Goal: Information Seeking & Learning: Learn about a topic

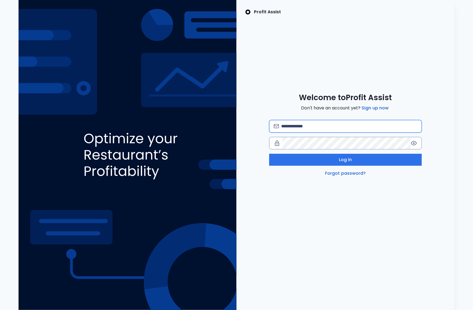
click at [295, 130] on input "email" at bounding box center [349, 126] width 136 height 12
type input "**********"
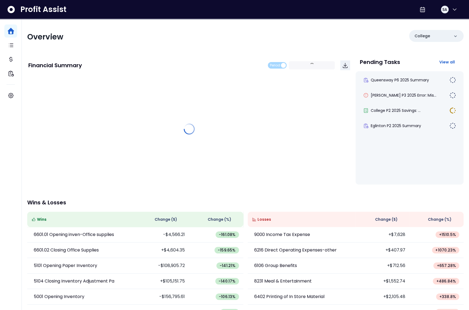
click at [101, 0] on div "Profit Assist SA" at bounding box center [234, 9] width 469 height 19
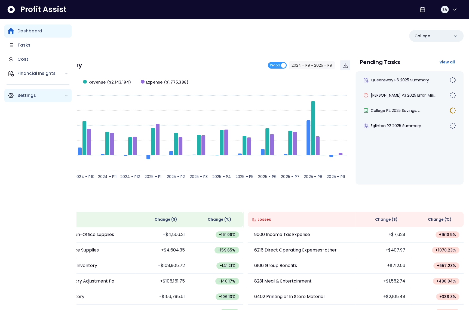
click at [8, 96] on icon "Main navigation" at bounding box center [11, 95] width 7 height 7
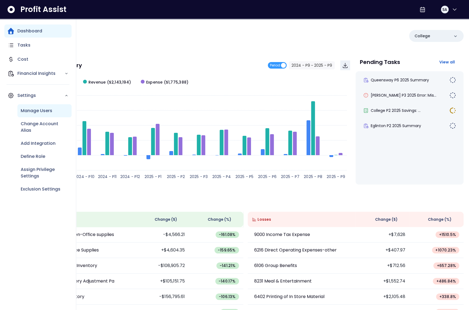
click at [46, 116] on div "Manage Users" at bounding box center [44, 110] width 54 height 13
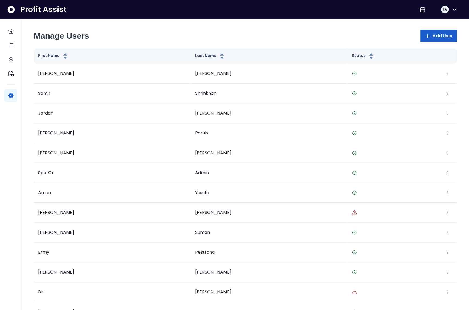
click at [446, 36] on span "Add User" at bounding box center [443, 36] width 20 height 7
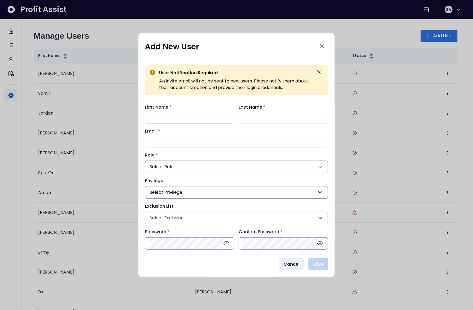
click at [192, 122] on input "First Name *" at bounding box center [189, 118] width 89 height 11
drag, startPoint x: 184, startPoint y: 135, endPoint x: 184, endPoint y: 140, distance: 4.6
click at [183, 136] on div "Email *" at bounding box center [236, 138] width 183 height 20
click at [184, 142] on input "Email *" at bounding box center [236, 142] width 183 height 11
paste input "**********"
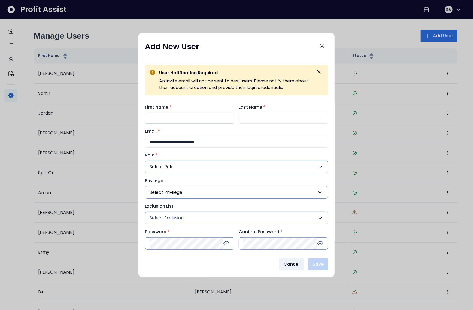
type input "**********"
click at [175, 118] on input "First Name *" at bounding box center [189, 118] width 89 height 11
type input "********"
type input "*******"
click at [175, 169] on button "Select Role" at bounding box center [236, 167] width 183 height 13
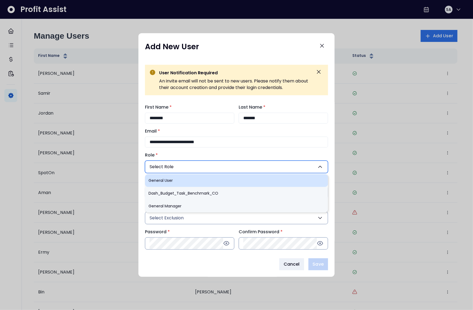
click at [176, 179] on li "General User" at bounding box center [236, 180] width 183 height 13
type input "**"
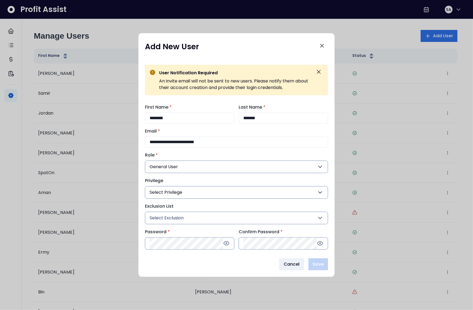
click at [179, 196] on button "Select Privilege" at bounding box center [236, 192] width 183 height 13
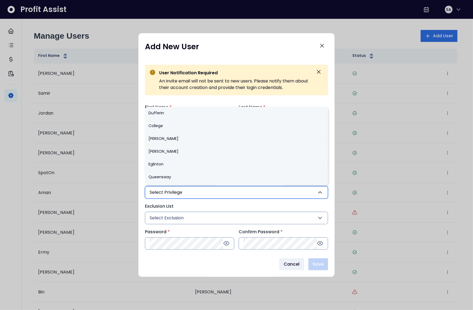
drag, startPoint x: 323, startPoint y: 44, endPoint x: 327, endPoint y: 43, distance: 4.1
click at [323, 44] on icon "Close" at bounding box center [322, 46] width 7 height 7
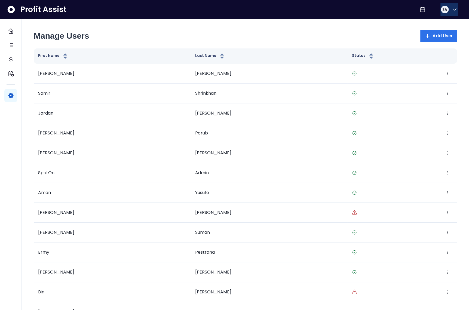
click at [444, 15] on button "SA" at bounding box center [449, 9] width 17 height 13
click at [437, 34] on span "Logout" at bounding box center [428, 35] width 52 height 7
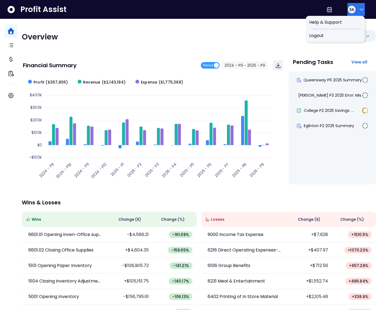
click at [360, 9] on icon "button" at bounding box center [361, 10] width 3 height 2
click at [342, 35] on span "Logout" at bounding box center [335, 35] width 52 height 7
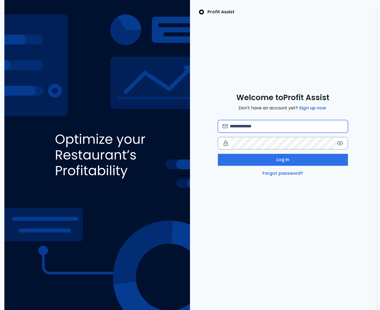
click at [265, 129] on input "email" at bounding box center [286, 126] width 113 height 12
type input "**********"
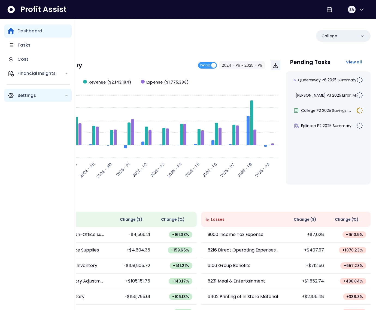
click at [17, 97] on p "Settings" at bounding box center [40, 95] width 47 height 7
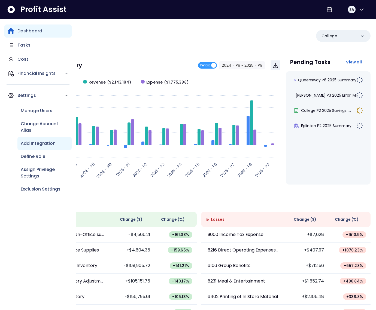
click at [36, 142] on p "Add Integration" at bounding box center [38, 143] width 35 height 7
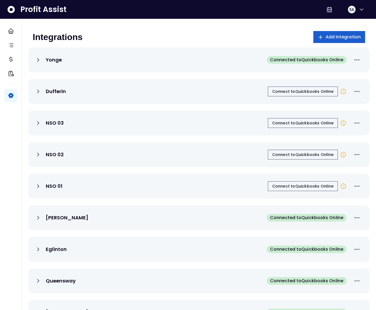
click at [333, 38] on span "Add Integration" at bounding box center [343, 37] width 35 height 7
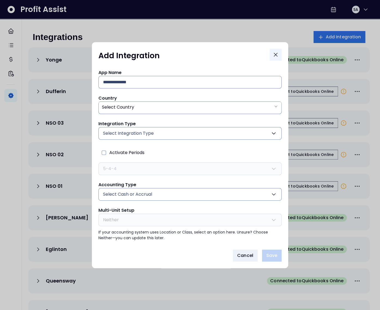
click at [275, 53] on icon "Close" at bounding box center [275, 54] width 7 height 7
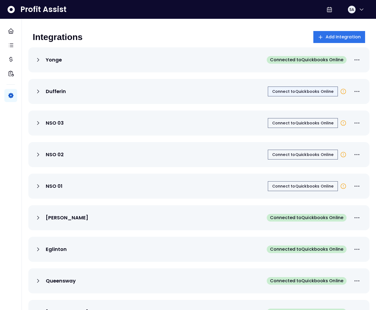
click at [299, 93] on span "Connect to Quickbooks Online" at bounding box center [302, 91] width 61 height 5
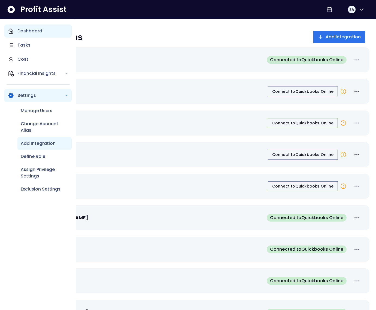
click at [9, 35] on div "Dashboard" at bounding box center [37, 31] width 67 height 13
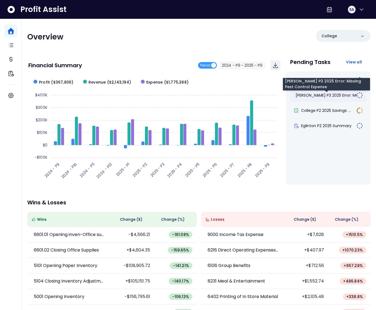
click at [316, 95] on span "[PERSON_NAME] P3 2025 Error: Mis..." at bounding box center [328, 95] width 65 height 5
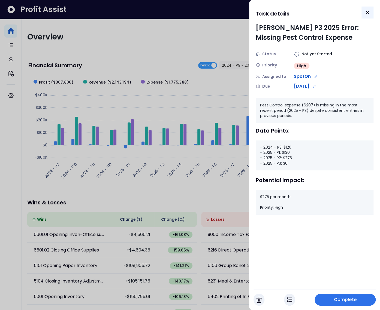
click at [364, 14] on icon "Close" at bounding box center [367, 12] width 7 height 7
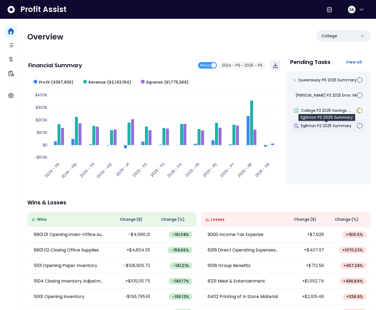
click at [314, 127] on span "Eglinton P2 2025 Summary" at bounding box center [326, 125] width 50 height 5
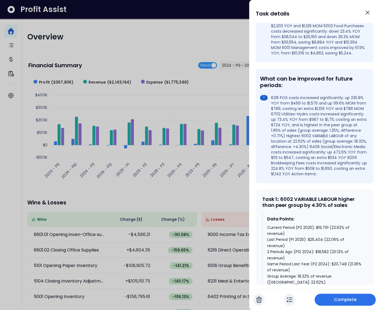
scroll to position [241, 0]
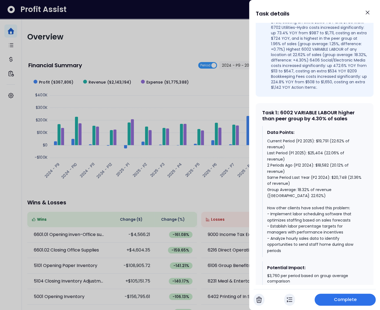
click at [220, 138] on div at bounding box center [190, 155] width 380 height 310
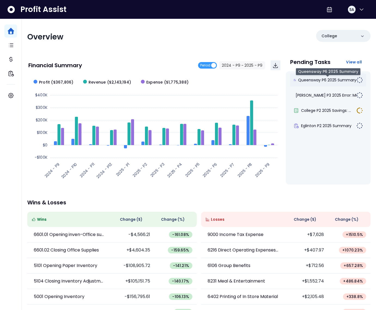
click at [317, 81] on span "Queensway P6 2025 Summary" at bounding box center [327, 79] width 58 height 5
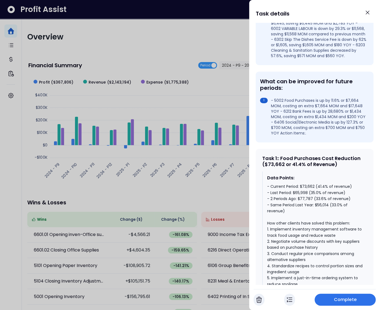
scroll to position [117, 0]
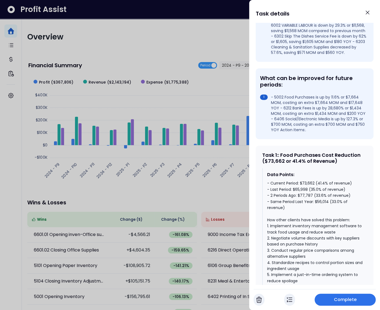
click at [224, 175] on div at bounding box center [190, 155] width 380 height 310
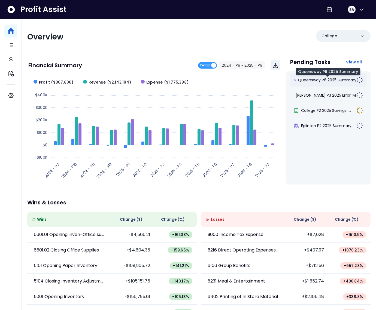
click at [331, 82] on span "Queensway P6 2025 Summary" at bounding box center [327, 79] width 58 height 5
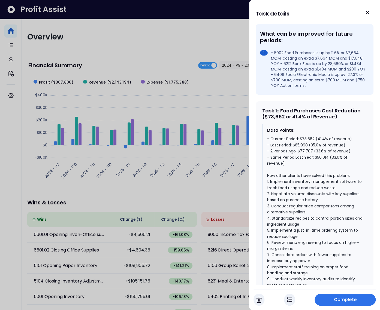
scroll to position [171, 0]
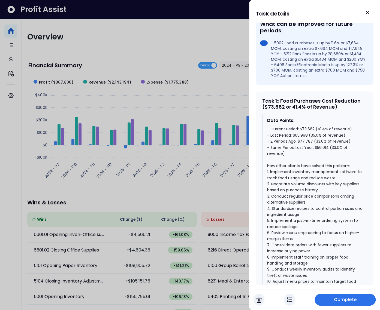
click at [333, 152] on div "- Current Period: $73,662 (41.4% of revenue) - Last Period: $65,998 (35.0% of r…" at bounding box center [314, 208] width 95 height 165
click at [313, 141] on div "- Current Period: $73,662 (41.4% of revenue) - Last Period: $65,998 (35.0% of r…" at bounding box center [314, 208] width 95 height 165
click at [323, 135] on div "- Current Period: $73,662 (41.4% of revenue) - Last Period: $65,998 (35.0% of r…" at bounding box center [314, 208] width 95 height 165
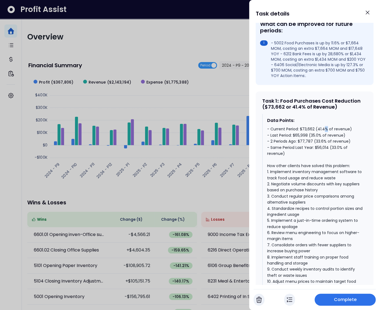
click at [322, 135] on div "- Current Period: $73,662 (41.4% of revenue) - Last Period: $65,998 (35.0% of r…" at bounding box center [314, 208] width 95 height 165
click at [320, 135] on div "- Current Period: $73,662 (41.4% of revenue) - Last Period: $65,998 (35.0% of r…" at bounding box center [314, 208] width 95 height 165
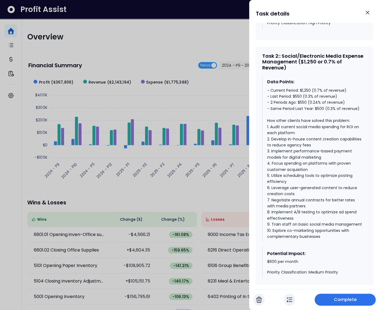
scroll to position [465, 0]
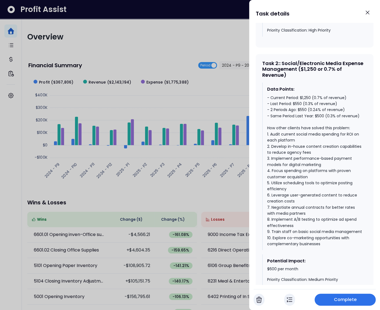
click at [320, 122] on div "- Current Period: $1,250 (0.7% of revenue) - Last Period: $550 (0.3% of revenue…" at bounding box center [314, 171] width 95 height 153
click at [304, 116] on div "- Current Period: $1,250 (0.7% of revenue) - Last Period: $550 (0.3% of revenue…" at bounding box center [314, 171] width 95 height 153
click at [305, 103] on div "- Current Period: $1,250 (0.7% of revenue) - Last Period: $550 (0.3% of revenue…" at bounding box center [314, 171] width 95 height 153
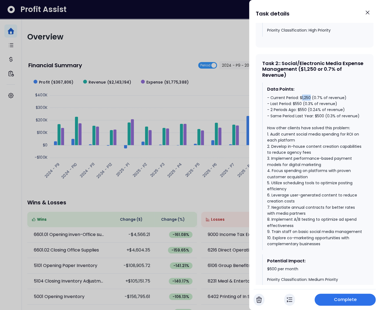
click at [305, 103] on div "- Current Period: $1,250 (0.7% of revenue) - Last Period: $550 (0.3% of revenue…" at bounding box center [314, 171] width 95 height 153
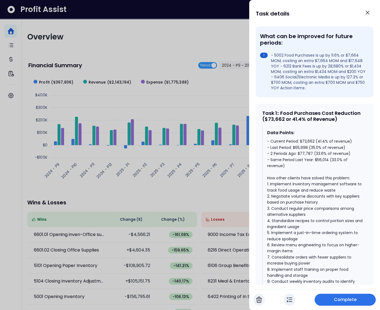
scroll to position [162, 0]
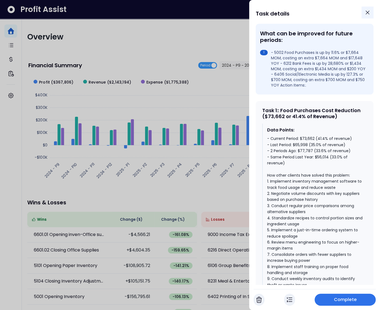
click at [366, 14] on icon "Close" at bounding box center [367, 12] width 7 height 7
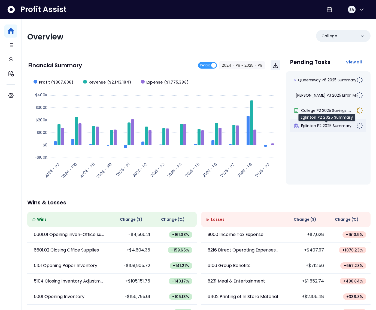
click at [317, 128] on span "Eglinton P2 2025 Summary" at bounding box center [326, 125] width 50 height 5
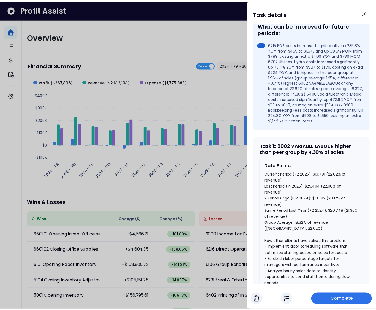
scroll to position [238, 0]
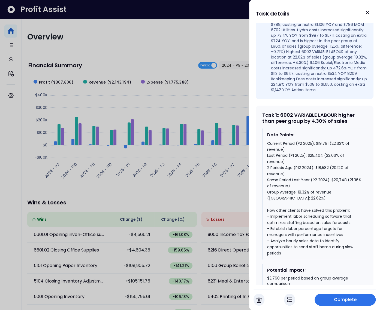
click at [311, 184] on div "Current Period (P2 2025): $19,791 (22.62% of revenue) Last Period (P1 2025): $2…" at bounding box center [314, 199] width 95 height 116
click at [334, 179] on div "Current Period (P2 2025): $19,791 (22.62% of revenue) Last Period (P1 2025): $2…" at bounding box center [314, 199] width 95 height 116
click at [332, 165] on div "Current Period (P2 2025): $19,791 (22.62% of revenue) Last Period (P1 2025): $2…" at bounding box center [314, 199] width 95 height 116
click at [332, 166] on div "Current Period (P2 2025): $19,791 (22.62% of revenue) Last Period (P1 2025): $2…" at bounding box center [314, 199] width 95 height 116
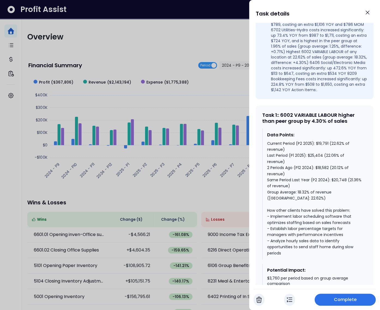
click at [334, 154] on div "Current Period (P2 2025): $19,791 (22.62% of revenue) Last Period (P1 2025): $2…" at bounding box center [314, 199] width 95 height 116
drag, startPoint x: 331, startPoint y: 204, endPoint x: 298, endPoint y: 205, distance: 32.7
click at [298, 205] on div "Current Period (P2 2025): $19,791 (22.62% of revenue) Last Period (P1 2025): $2…" at bounding box center [314, 199] width 95 height 116
click at [79, 121] on div at bounding box center [190, 155] width 380 height 310
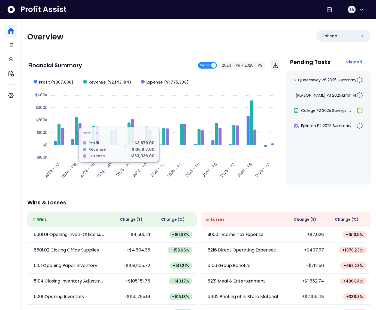
click at [214, 66] on span "Period" at bounding box center [207, 65] width 19 height 7
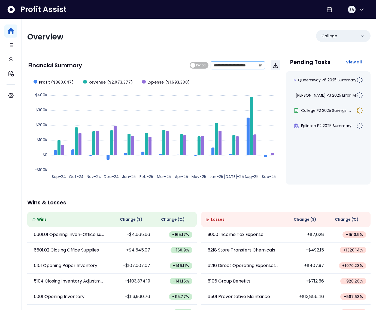
click at [258, 67] on span at bounding box center [260, 66] width 9 height 8
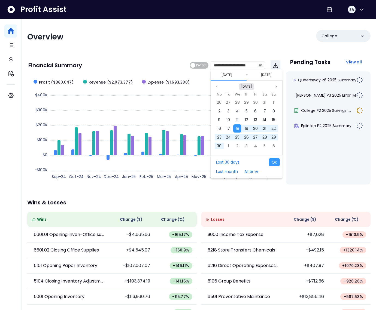
click at [249, 85] on button "[DATE]" at bounding box center [246, 86] width 15 height 7
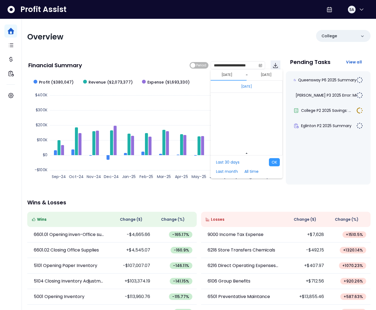
scroll to position [3649, 0]
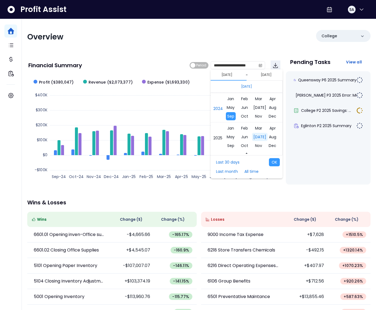
click at [254, 136] on span "[DATE]" at bounding box center [260, 137] width 16 height 8
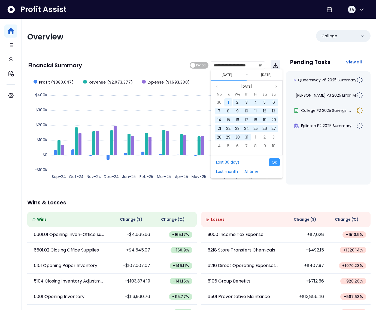
click at [230, 100] on div "1" at bounding box center [228, 102] width 8 height 8
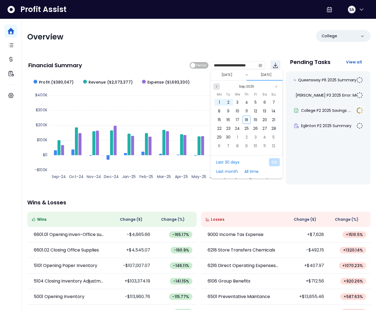
click at [219, 86] on button "Previous month" at bounding box center [216, 86] width 7 height 7
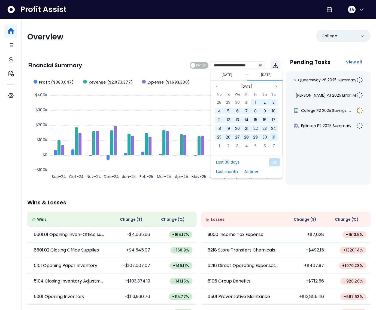
click at [275, 138] on span "31" at bounding box center [273, 137] width 3 height 5
click at [277, 159] on button "OK" at bounding box center [274, 162] width 11 height 8
type input "**********"
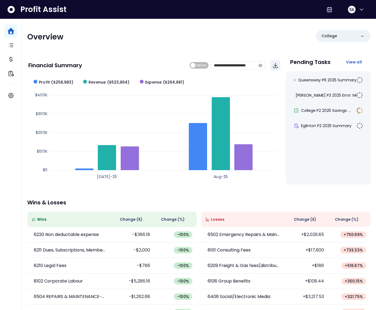
click at [310, 221] on span "Change ( $ )" at bounding box center [305, 220] width 23 height 6
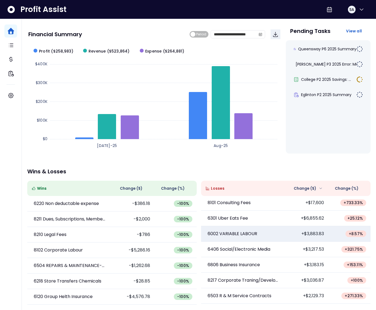
scroll to position [0, 0]
click at [245, 233] on p "6002 VARIABLE LABOUR" at bounding box center [233, 235] width 50 height 7
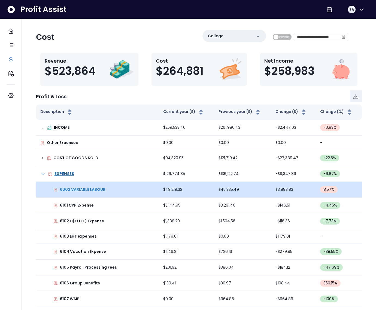
click at [91, 189] on p "6002 VARIABLE LABOUR" at bounding box center [83, 190] width 46 height 6
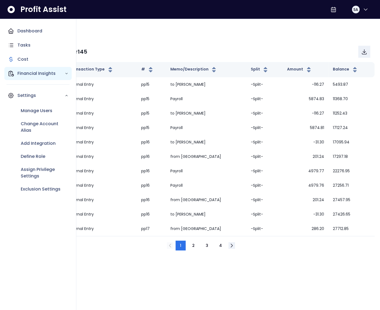
click at [27, 71] on p "Financial Insights" at bounding box center [40, 73] width 47 height 7
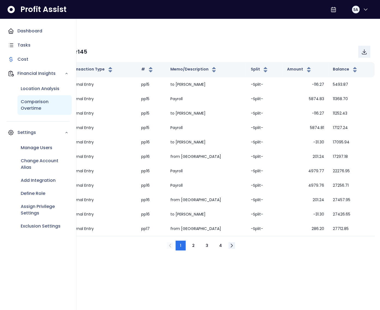
click at [41, 105] on p "Comparison Overtime" at bounding box center [45, 105] width 48 height 13
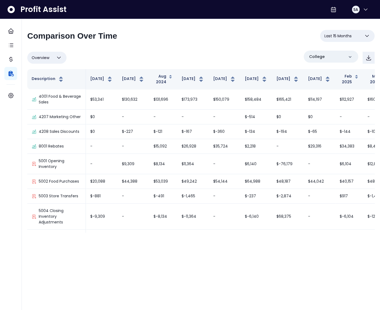
click at [339, 36] on span "Last 15 Months" at bounding box center [337, 36] width 27 height 7
click at [219, 57] on div "Overview Overview % of cost % of sales % of budget ******** College" at bounding box center [200, 58] width 347 height 14
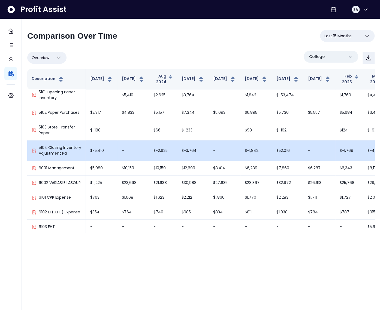
scroll to position [190, 0]
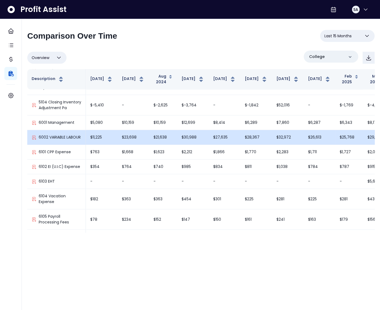
click at [124, 145] on td "$23,698" at bounding box center [133, 137] width 32 height 15
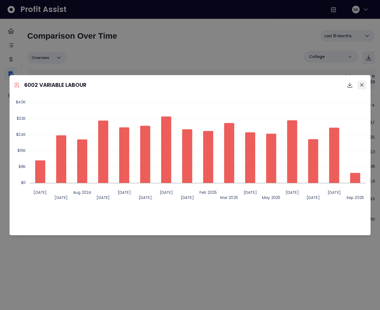
click at [365, 87] on button "Close" at bounding box center [361, 85] width 9 height 9
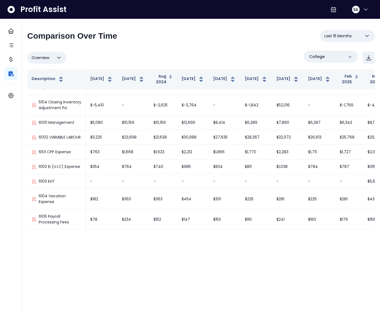
click at [43, 58] on span "Overview" at bounding box center [41, 57] width 18 height 7
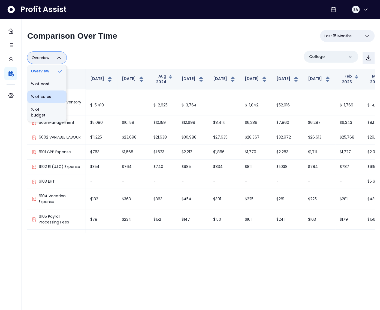
click at [47, 95] on li "% of sales" at bounding box center [46, 96] width 39 height 13
type input "*********"
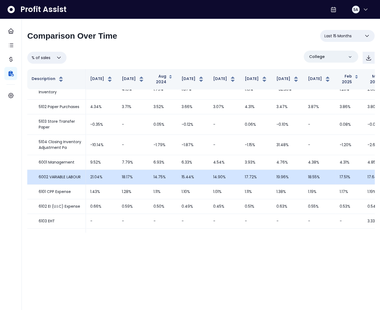
scroll to position [86, 0]
click at [134, 184] on td "18.17%" at bounding box center [133, 177] width 32 height 15
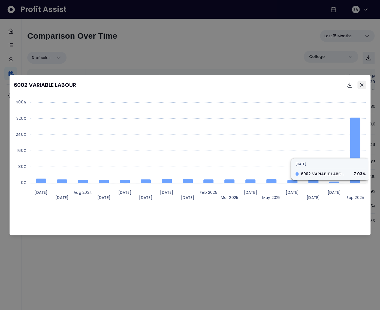
click at [361, 82] on button "Close" at bounding box center [361, 85] width 9 height 9
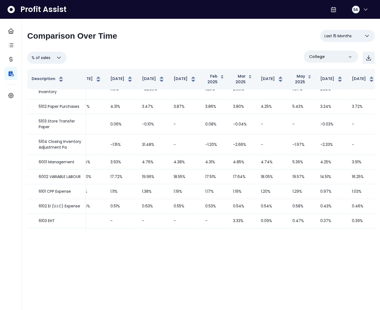
scroll to position [86, 125]
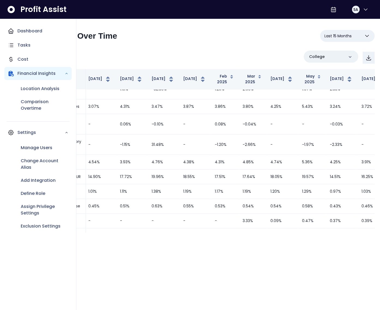
click at [15, 87] on div "Location Analysis Comparison Overtime" at bounding box center [37, 98] width 67 height 37
click at [23, 89] on p "Location Analysis" at bounding box center [40, 89] width 39 height 7
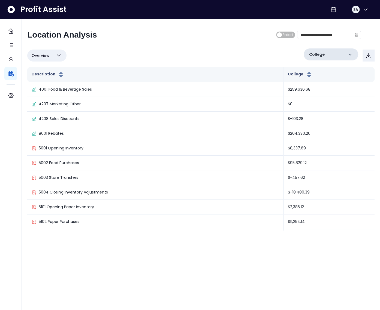
click at [331, 52] on div "College" at bounding box center [331, 55] width 54 height 12
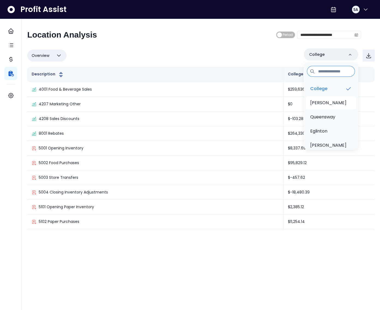
click at [325, 100] on p "[PERSON_NAME]" at bounding box center [328, 103] width 36 height 7
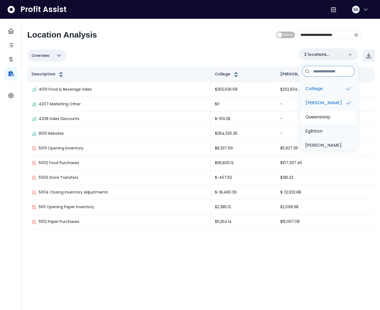
click at [326, 113] on li "Queensway" at bounding box center [328, 117] width 55 height 13
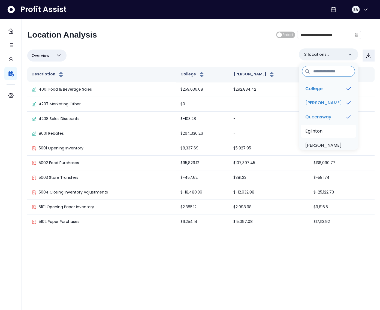
click at [322, 129] on p "Eglinton" at bounding box center [313, 131] width 17 height 7
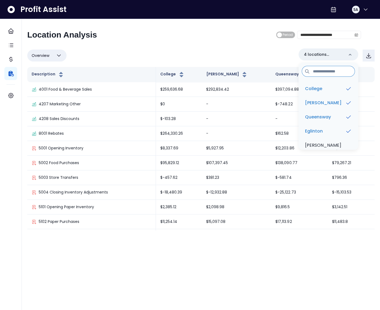
click at [49, 51] on button "Overview" at bounding box center [46, 56] width 39 height 12
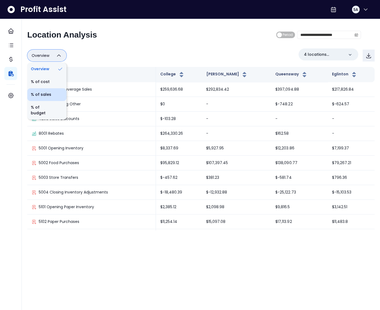
click at [48, 92] on li "% of sales" at bounding box center [46, 94] width 39 height 13
type input "*********"
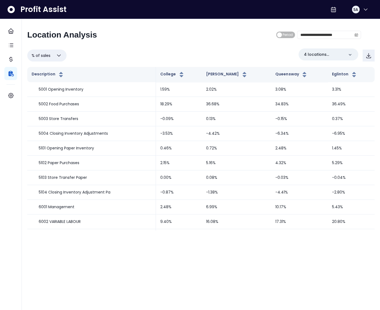
click at [113, 52] on div "% of sales Overview % of cost % of sales % of budget ********* 4 locations sele…" at bounding box center [200, 56] width 347 height 14
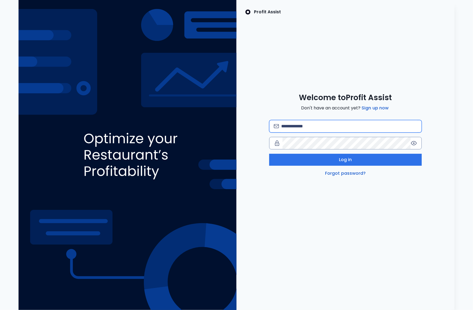
click at [333, 125] on input "email" at bounding box center [349, 126] width 136 height 12
type input "**********"
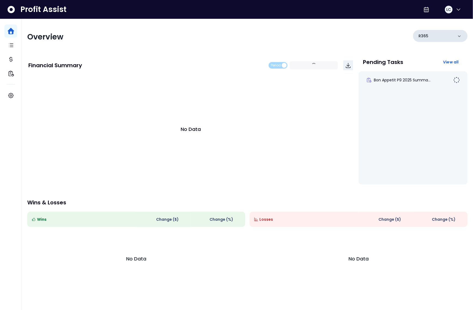
click at [440, 38] on div "R365" at bounding box center [440, 36] width 54 height 12
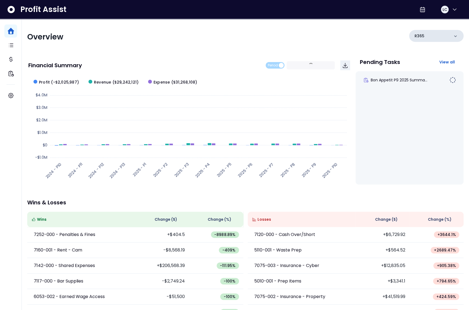
click at [441, 38] on div "R365" at bounding box center [437, 36] width 54 height 12
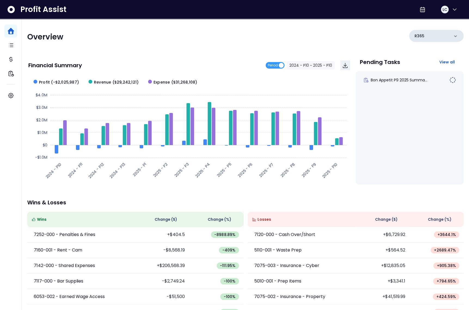
click at [434, 38] on div "R365" at bounding box center [437, 36] width 54 height 12
click at [424, 51] on div "Overview R365 Financial Summary Period 2024 - P10 ~ 2025 - P10 Created with Hig…" at bounding box center [246, 180] width 448 height 323
click at [432, 37] on div "R365" at bounding box center [437, 36] width 54 height 12
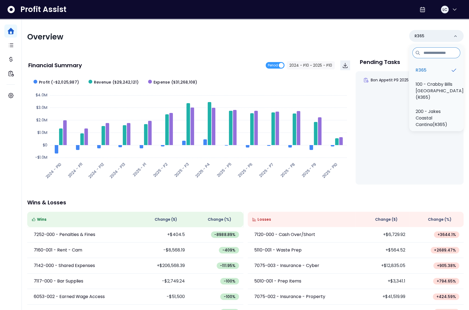
click at [434, 54] on input at bounding box center [437, 52] width 48 height 11
type input "*"
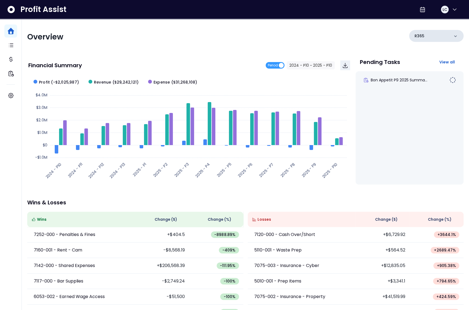
click at [420, 30] on div "R365" at bounding box center [437, 36] width 54 height 12
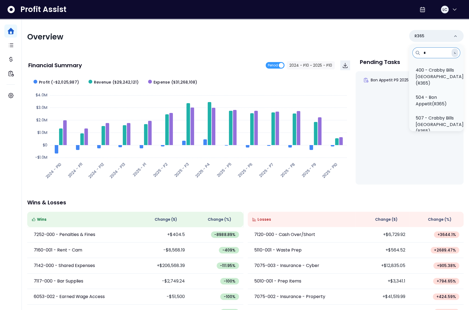
click at [430, 55] on input "*" at bounding box center [437, 52] width 48 height 11
type input "****"
click at [427, 73] on p "507 - Crabby Bills Palm Harbor(R365)" at bounding box center [440, 77] width 48 height 20
